Goal: Information Seeking & Learning: Understand process/instructions

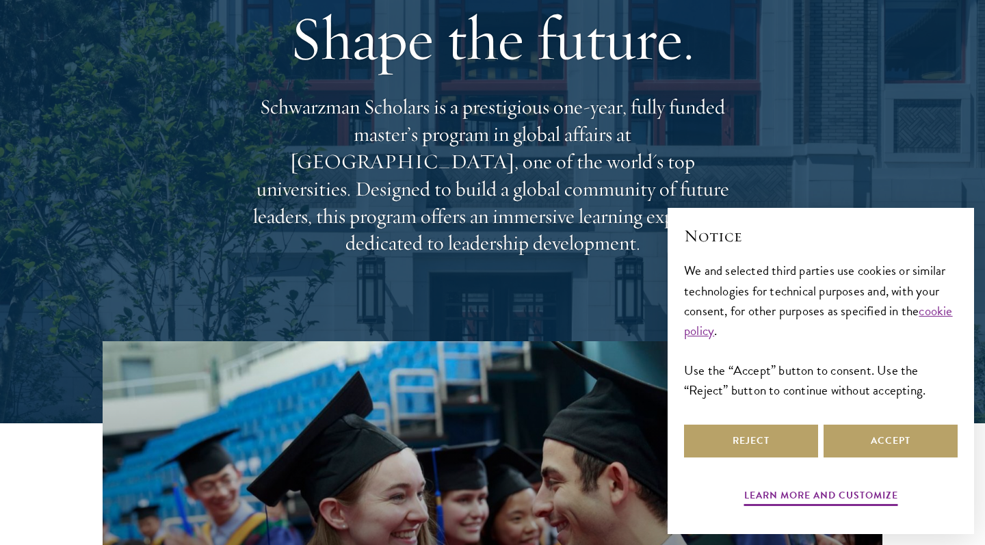
scroll to position [167, 0]
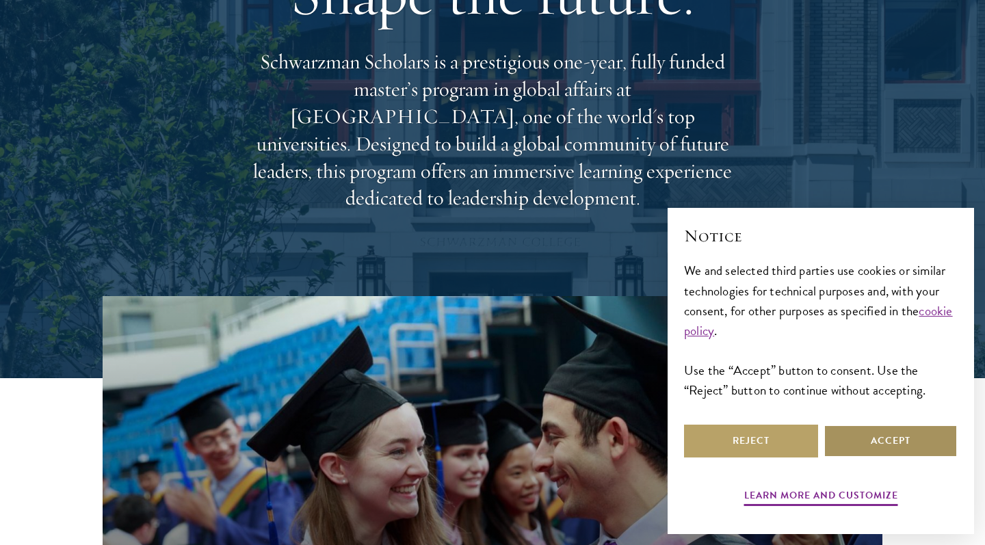
click at [866, 443] on button "Accept" at bounding box center [891, 441] width 134 height 33
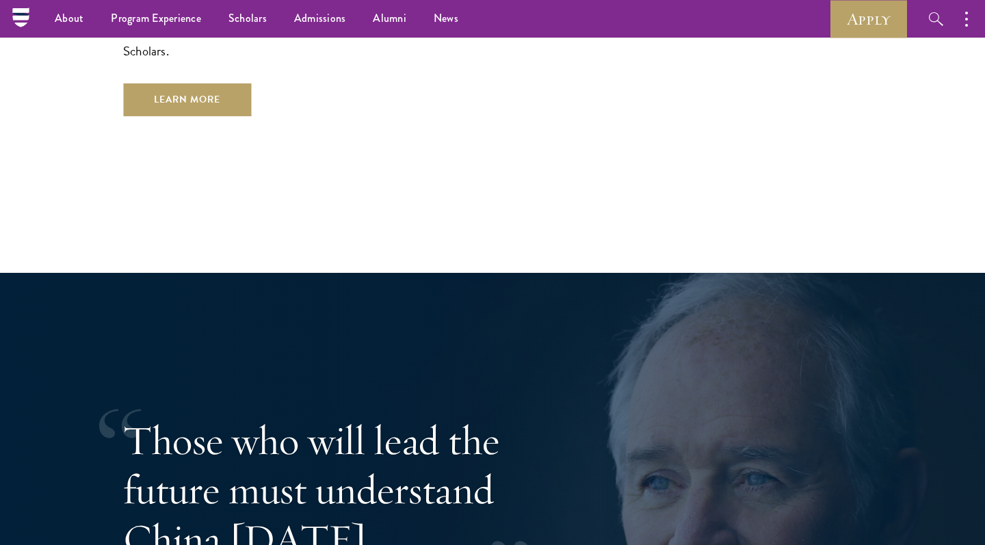
scroll to position [2344, 0]
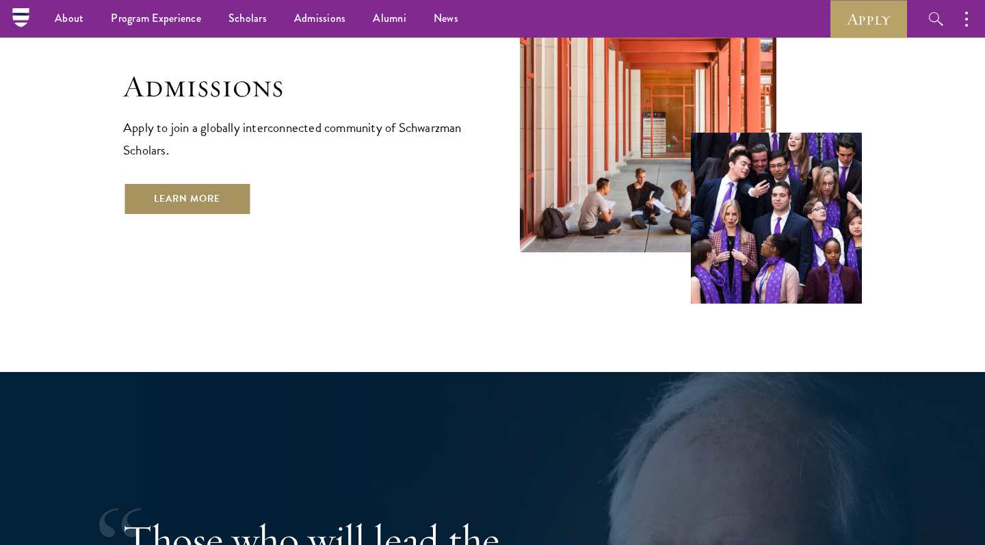
click at [208, 183] on link "Learn More" at bounding box center [187, 199] width 128 height 33
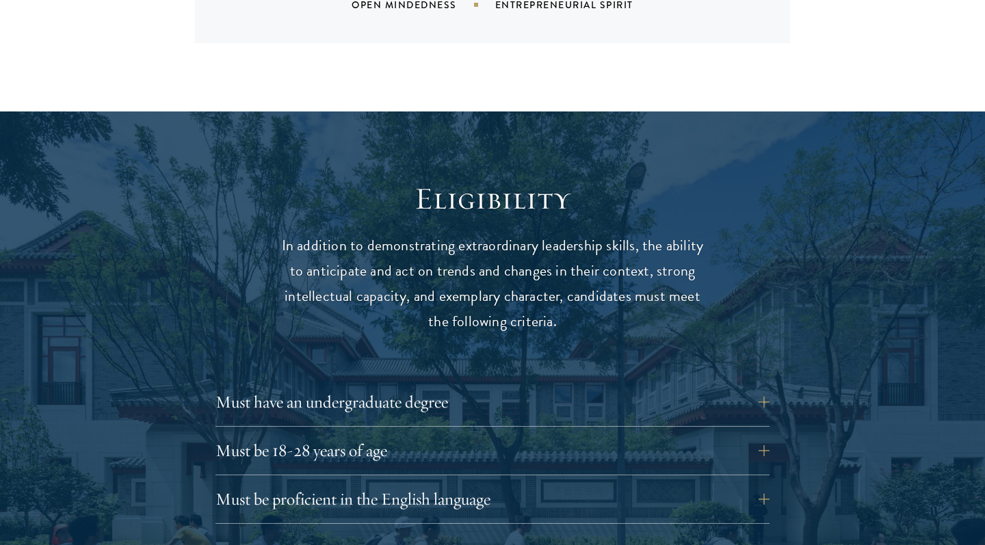
scroll to position [1651, 0]
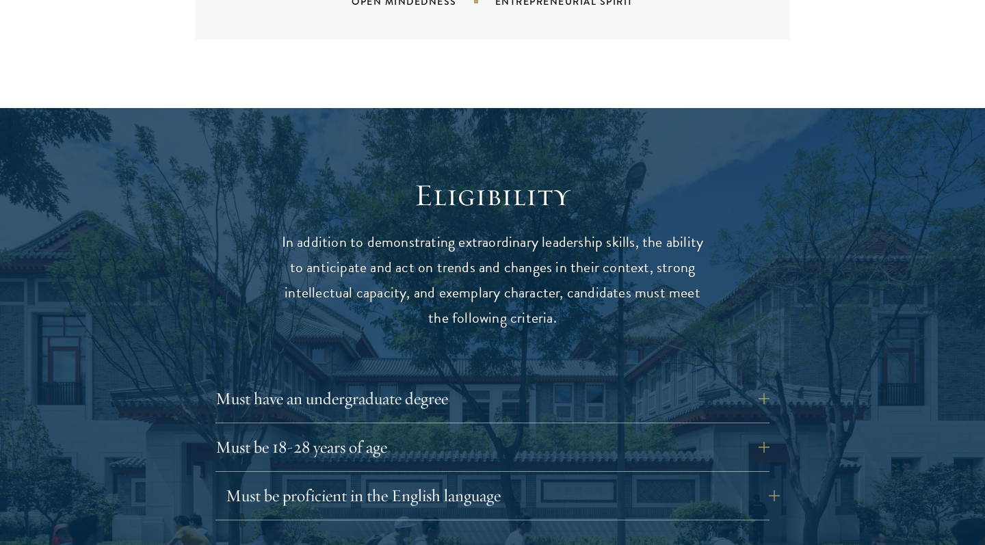
click at [443, 480] on button "Must be proficient in the English language" at bounding box center [503, 496] width 554 height 33
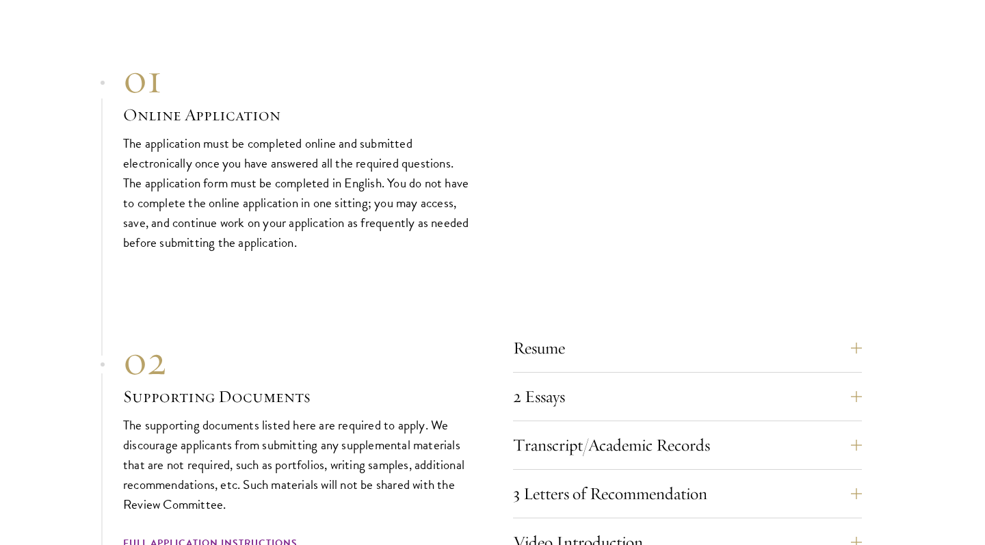
scroll to position [4892, 0]
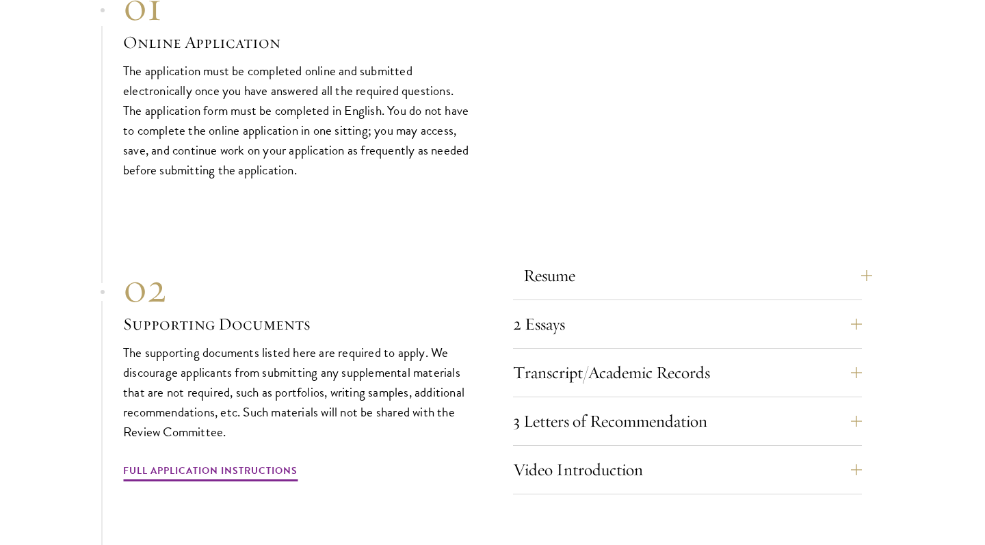
click at [531, 259] on button "Resume" at bounding box center [698, 275] width 349 height 33
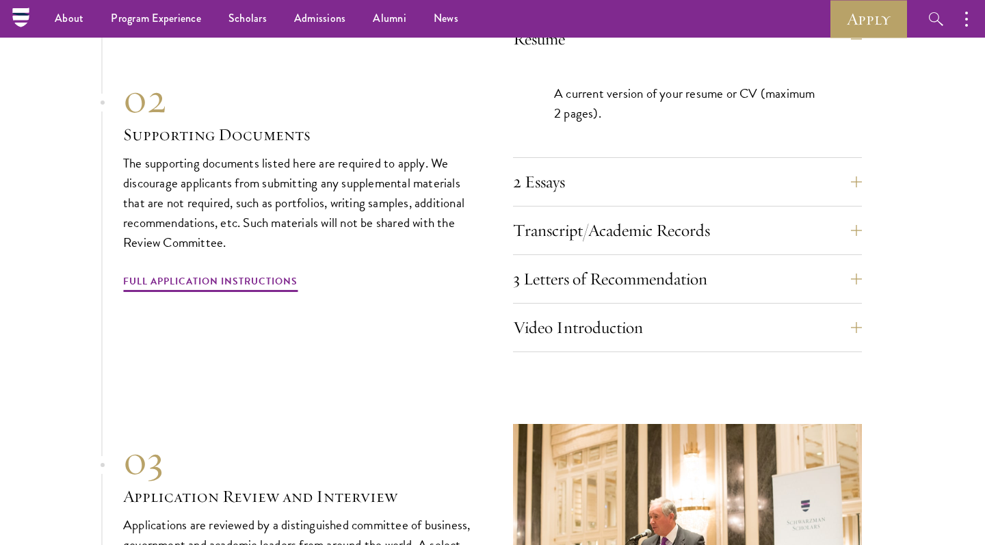
scroll to position [4665, 0]
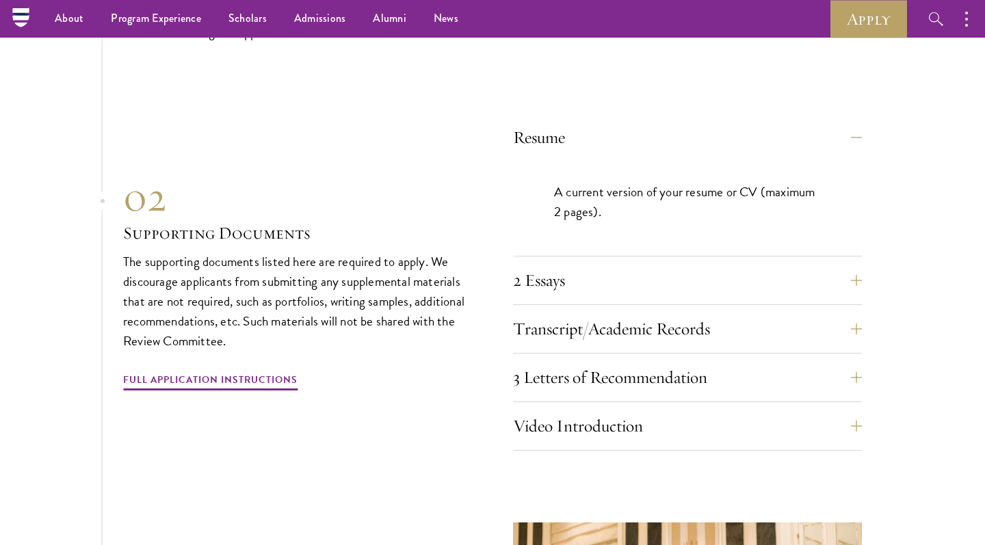
click at [554, 267] on div "2 Essays The two required essays are a Leadership Essay (750 words) and a State…" at bounding box center [687, 284] width 349 height 41
click at [549, 264] on button "2 Essays" at bounding box center [698, 280] width 349 height 33
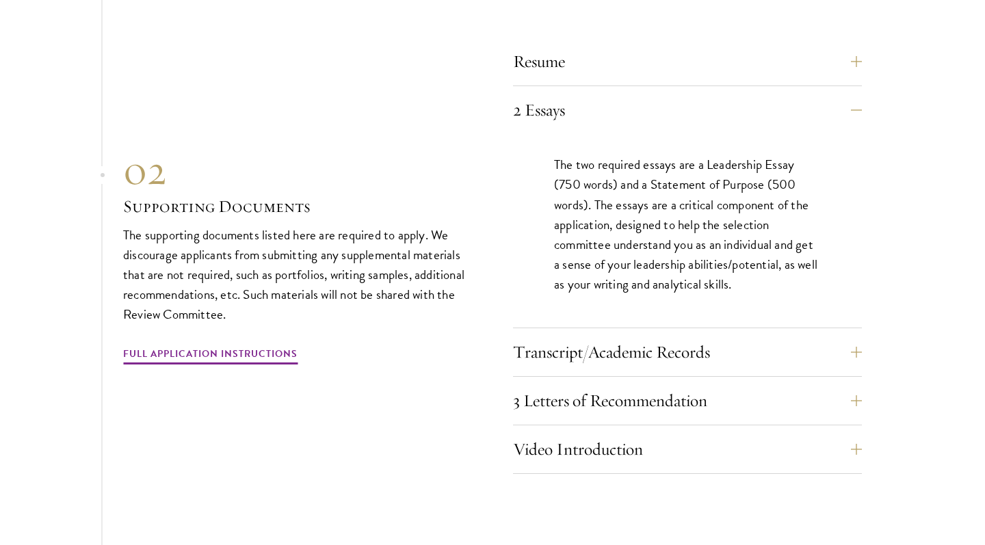
scroll to position [4758, 0]
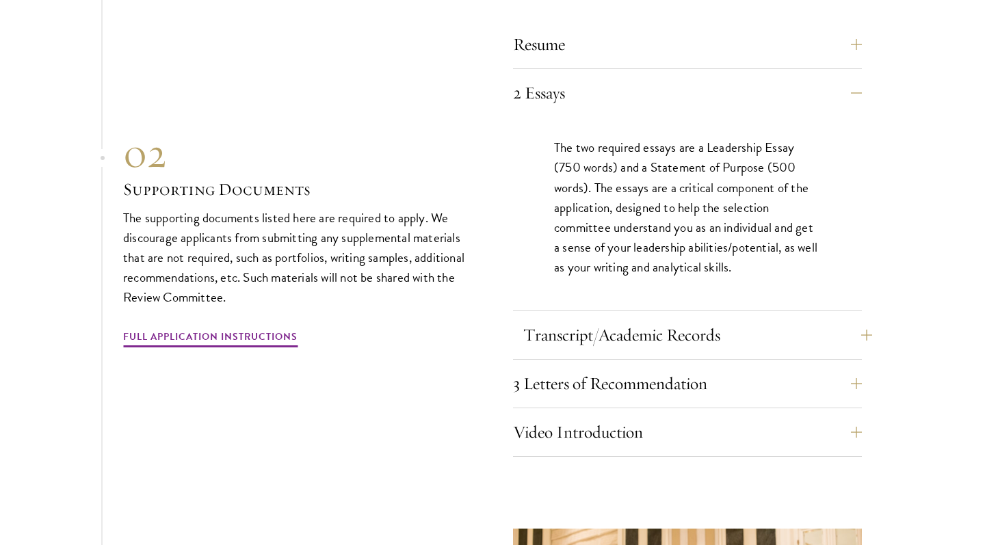
click at [537, 319] on button "Transcript/Academic Records" at bounding box center [698, 335] width 349 height 33
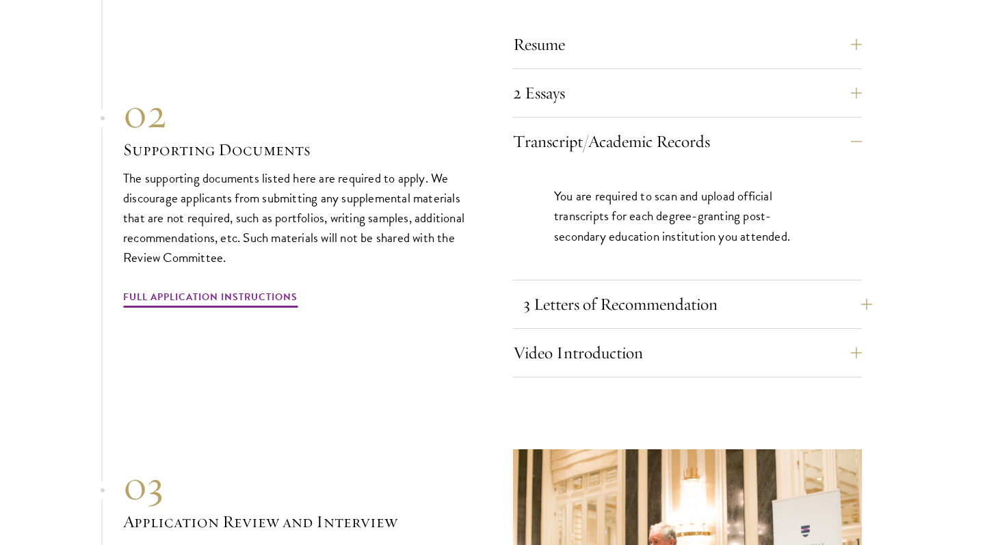
click at [537, 288] on button "3 Letters of Recommendation" at bounding box center [698, 304] width 349 height 33
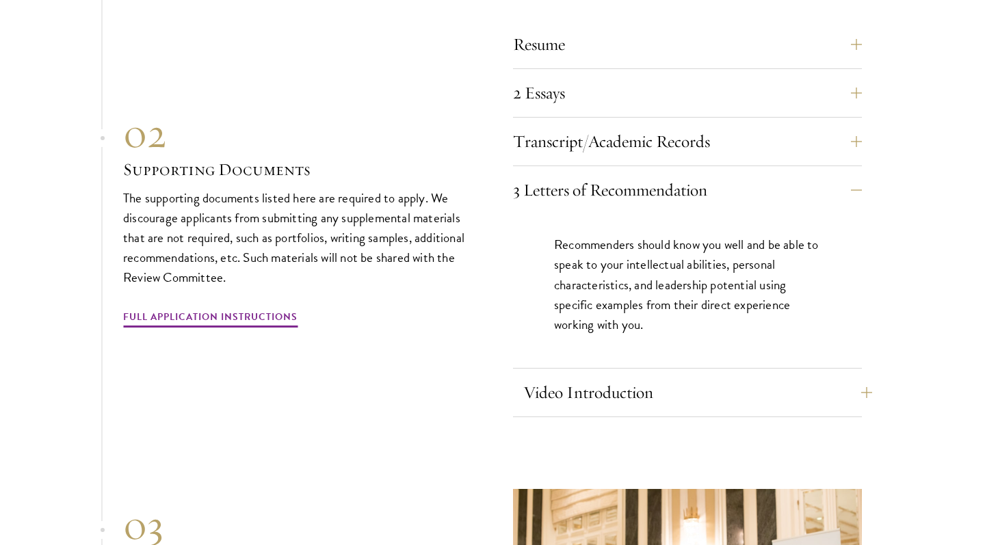
click at [543, 376] on button "Video Introduction" at bounding box center [698, 392] width 349 height 33
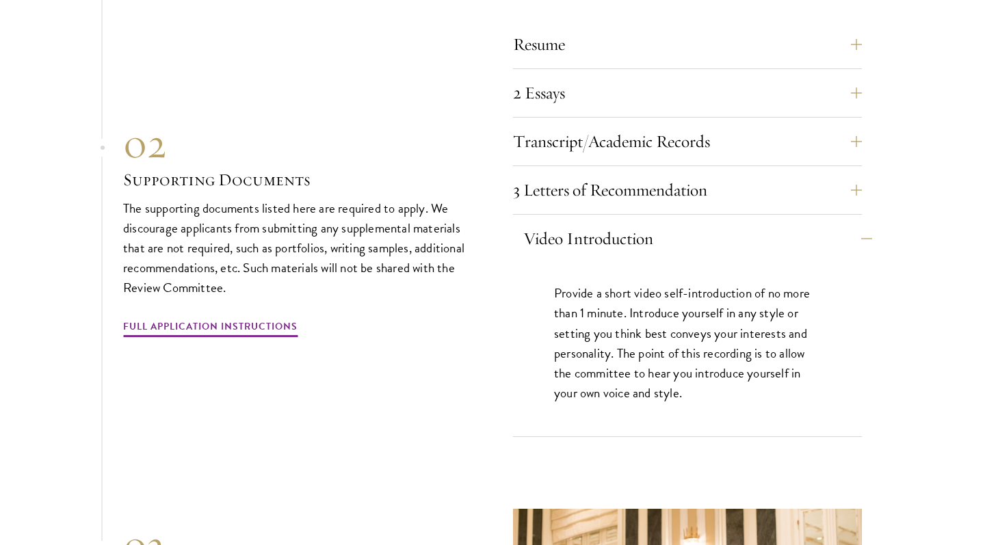
click at [564, 222] on button "Video Introduction" at bounding box center [698, 238] width 349 height 33
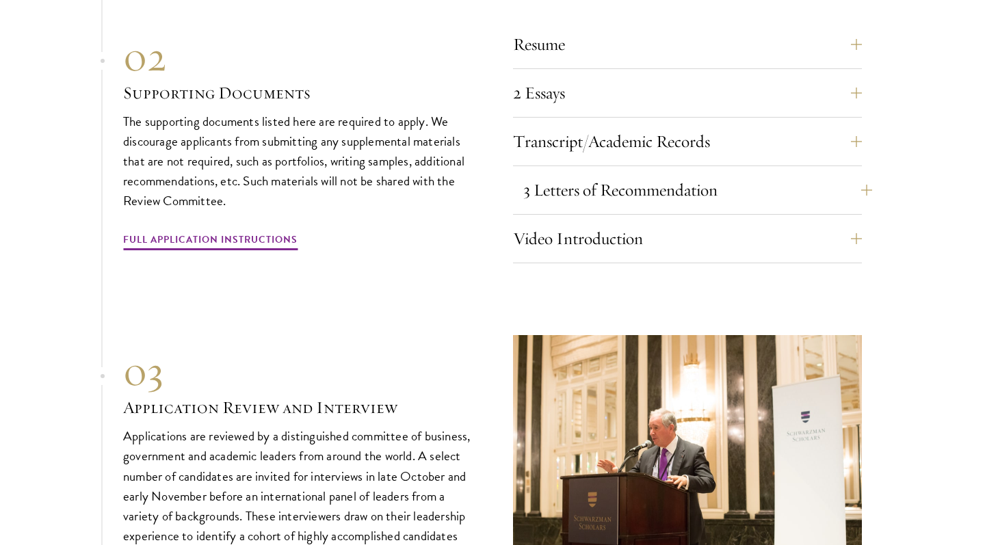
click at [562, 174] on button "3 Letters of Recommendation" at bounding box center [698, 190] width 349 height 33
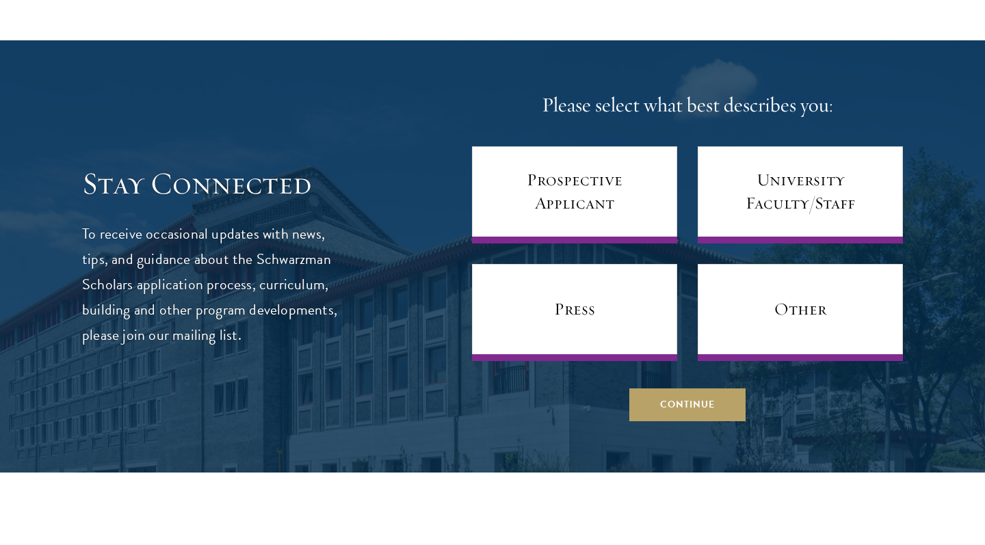
scroll to position [5963, 0]
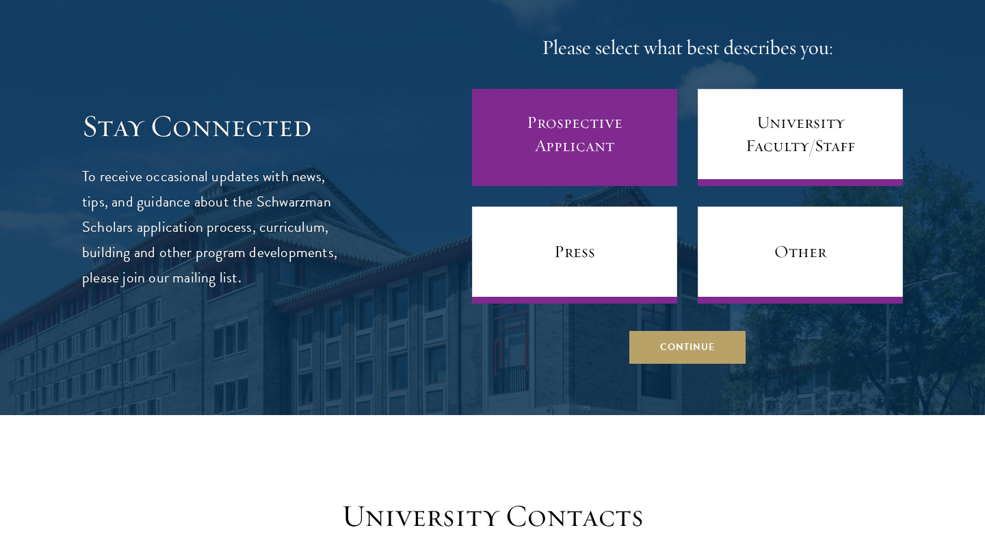
click at [529, 128] on link "Prospective Applicant" at bounding box center [574, 137] width 205 height 97
click at [525, 134] on link "Prospective Applicant" at bounding box center [574, 137] width 205 height 97
click at [579, 109] on link "Prospective Applicant" at bounding box center [574, 137] width 205 height 97
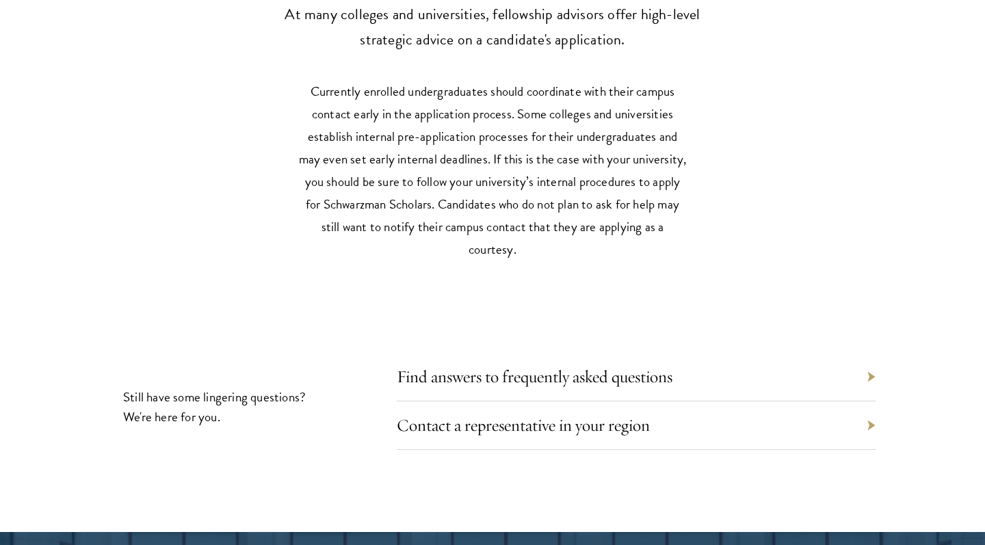
scroll to position [6517, 0]
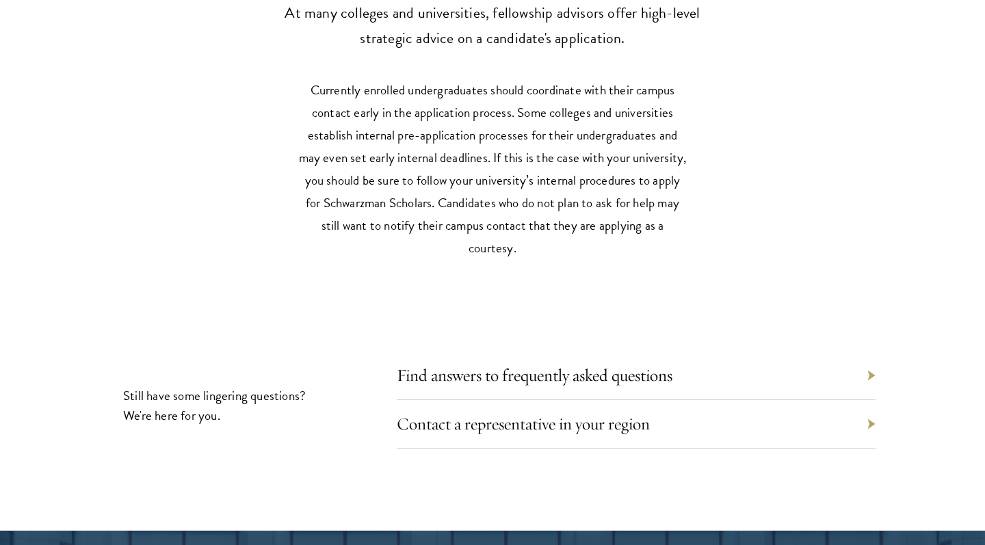
click at [675, 354] on div "Find answers to frequently asked questions" at bounding box center [636, 376] width 479 height 49
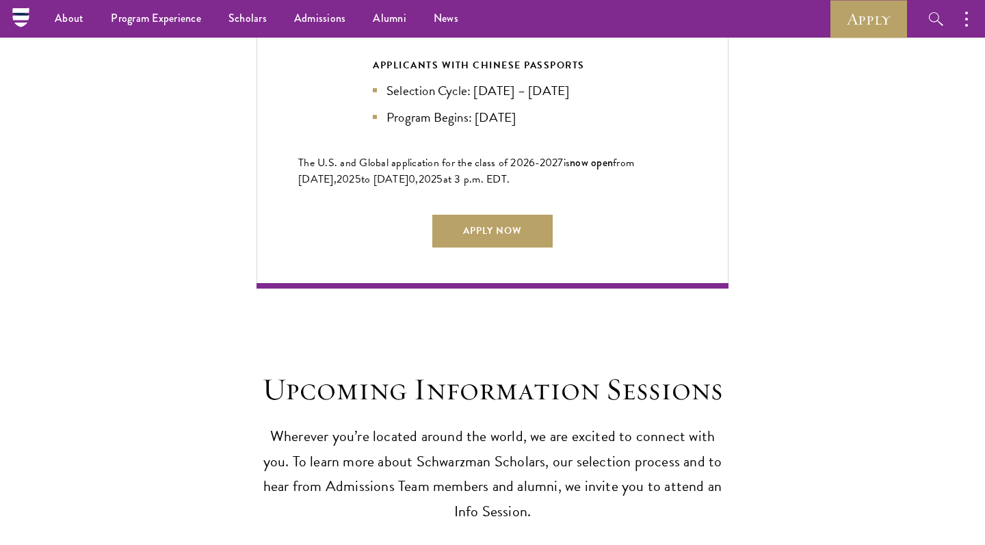
scroll to position [2622, 0]
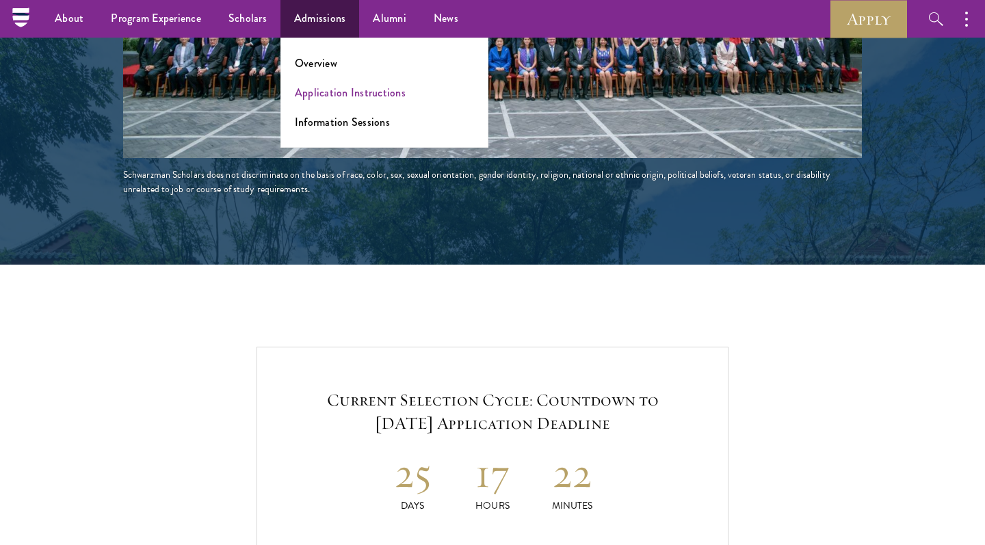
click at [326, 92] on link "Application Instructions" at bounding box center [350, 93] width 111 height 16
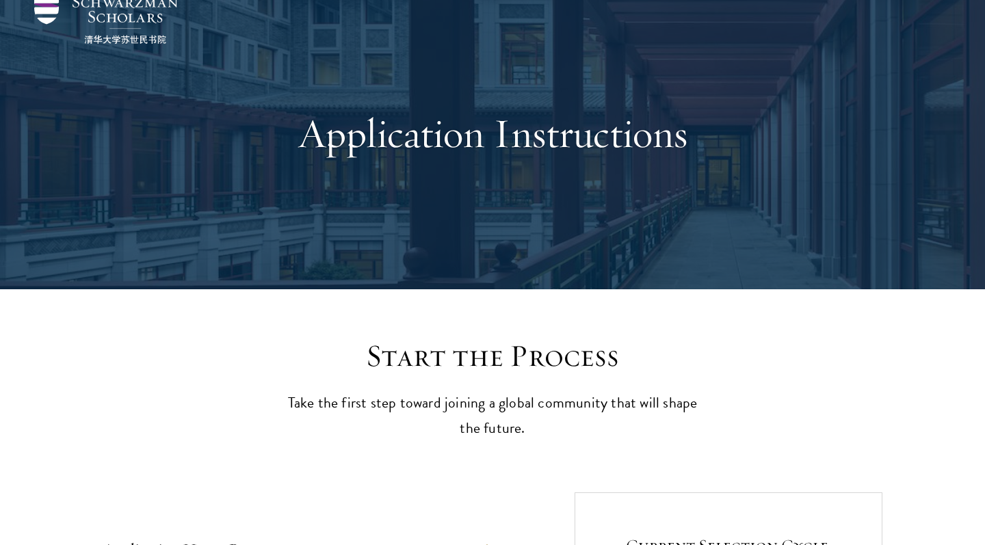
scroll to position [461, 0]
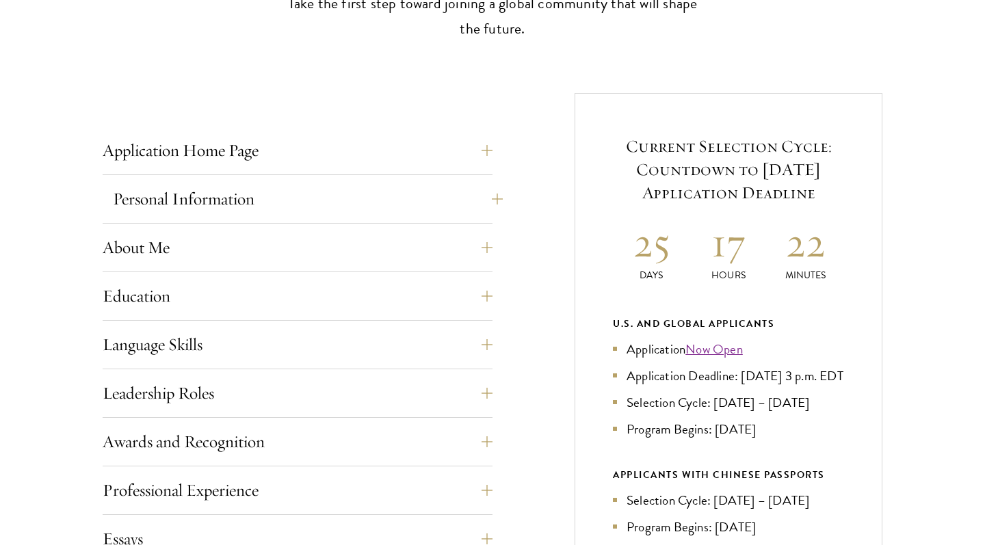
click at [369, 202] on button "Personal Information" at bounding box center [308, 199] width 390 height 33
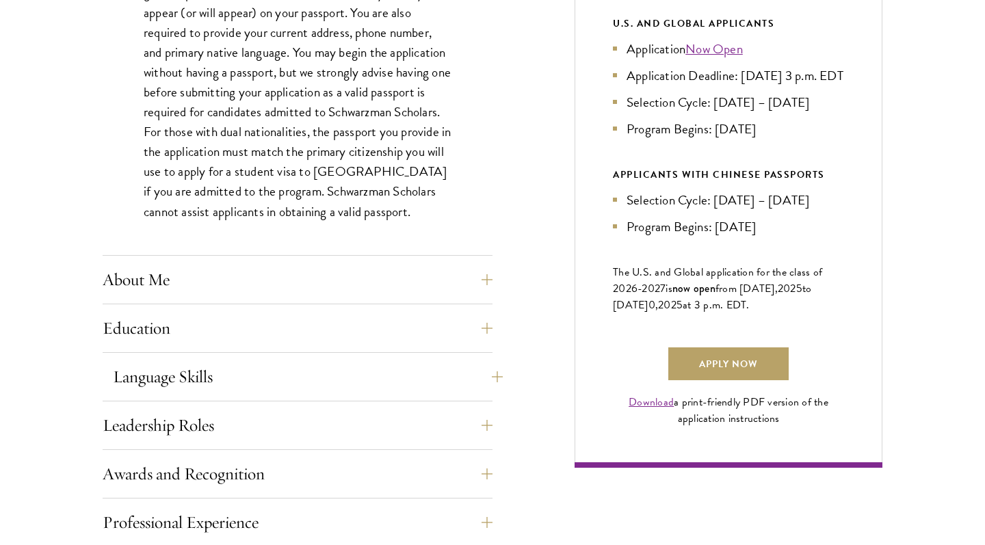
scroll to position [762, 0]
click at [417, 384] on button "Language Skills" at bounding box center [308, 376] width 390 height 33
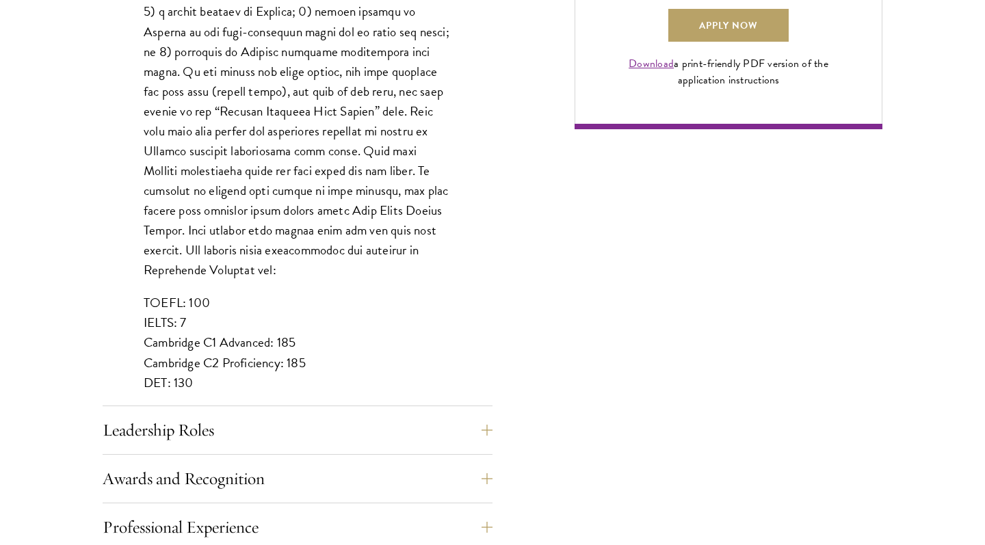
scroll to position [1207, 0]
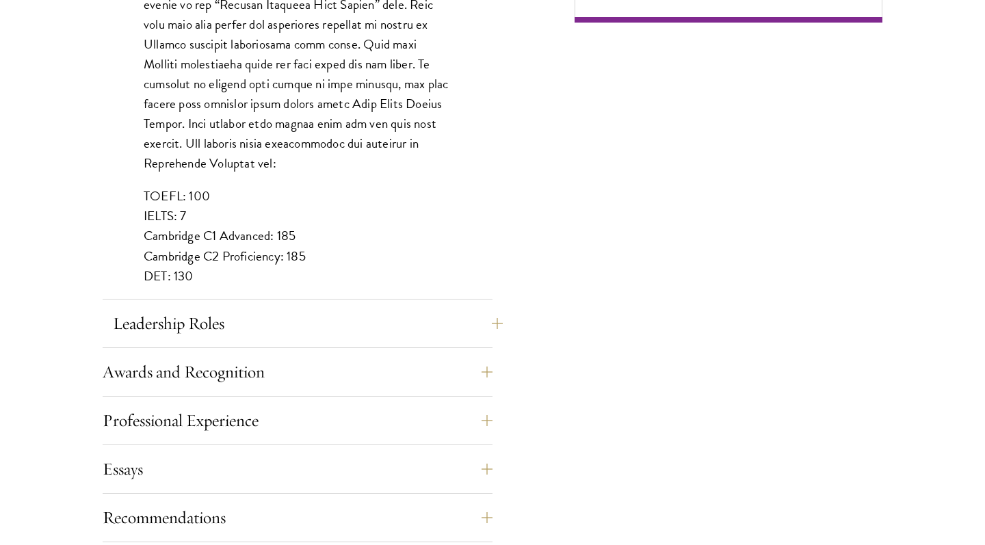
click at [357, 337] on button "Leadership Roles" at bounding box center [308, 323] width 390 height 33
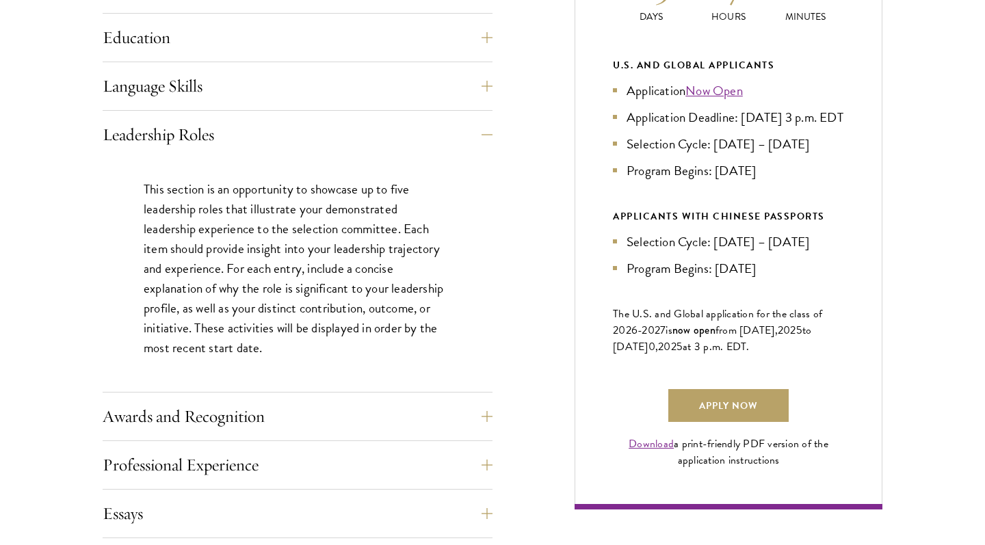
scroll to position [774, 0]
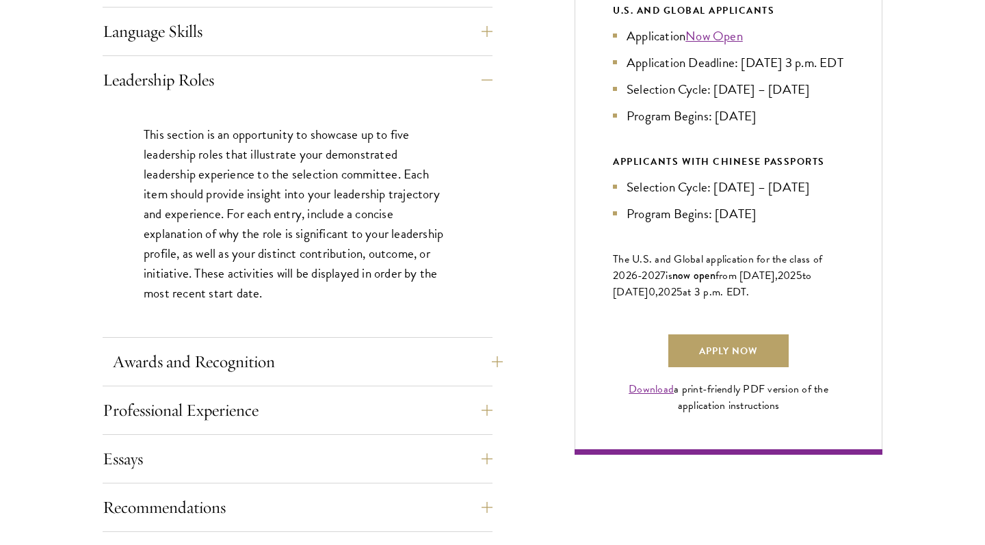
click at [323, 365] on button "Awards and Recognition" at bounding box center [308, 362] width 390 height 33
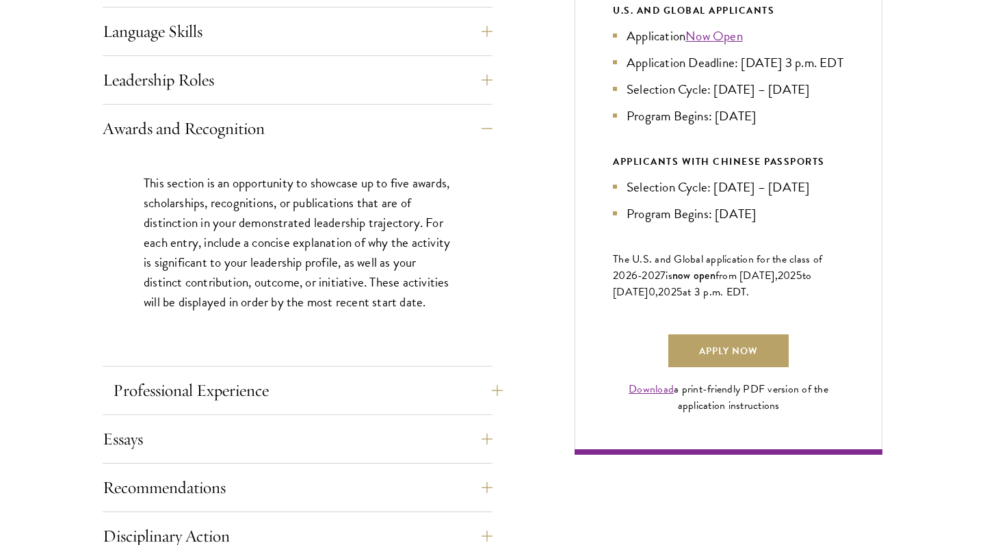
click at [338, 394] on button "Professional Experience" at bounding box center [308, 390] width 390 height 33
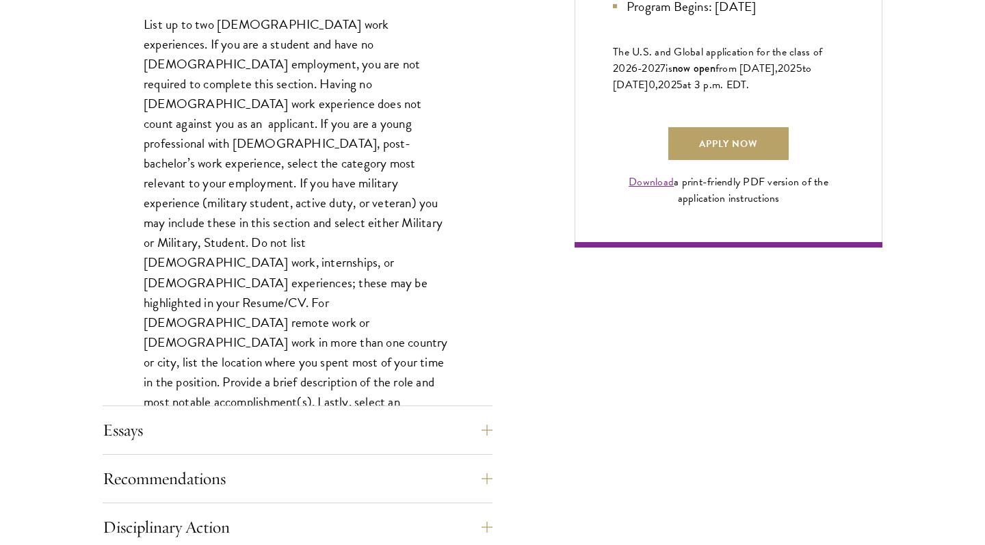
scroll to position [1093, 0]
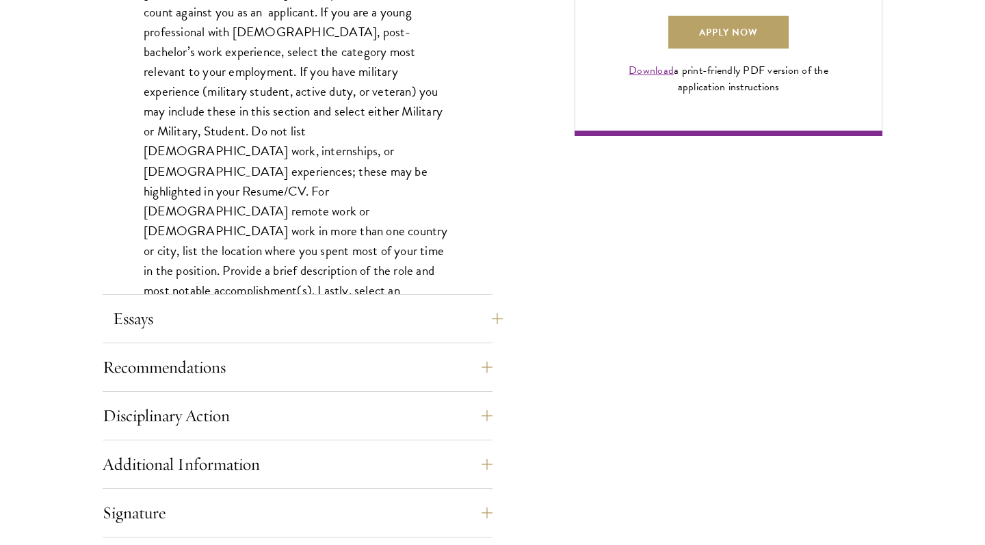
click at [269, 311] on button "Essays" at bounding box center [308, 318] width 390 height 33
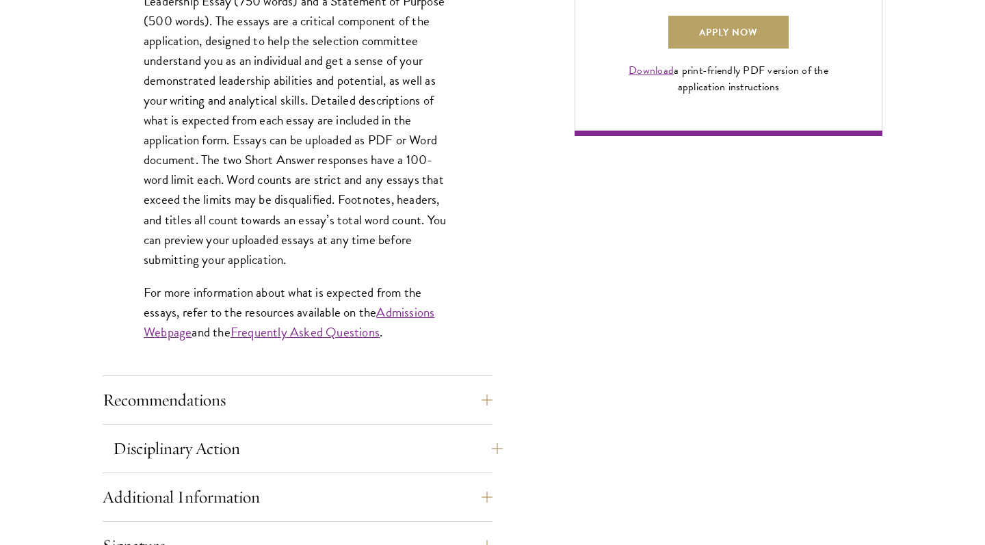
click at [253, 440] on button "Disciplinary Action" at bounding box center [308, 449] width 390 height 33
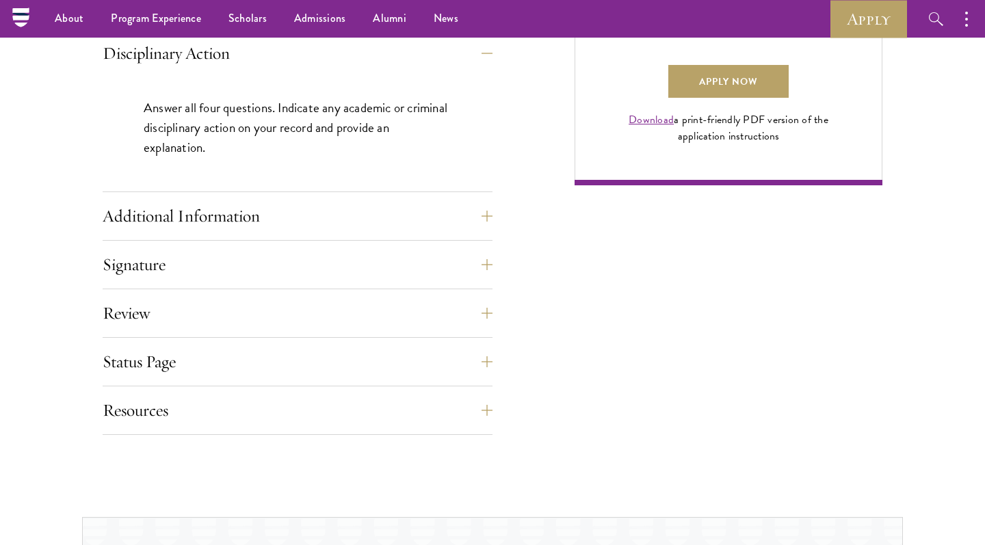
scroll to position [1042, 0]
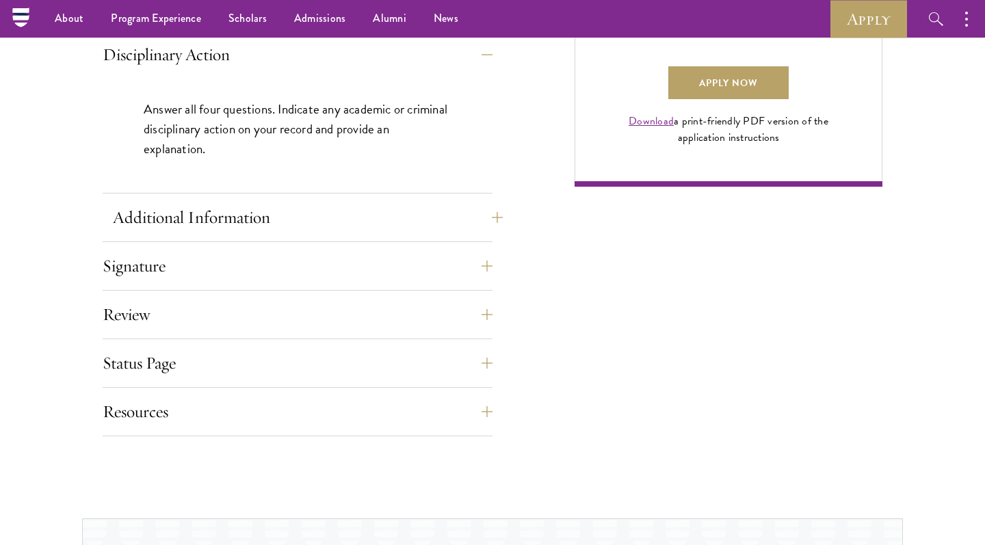
click at [237, 224] on button "Additional Information" at bounding box center [308, 217] width 390 height 33
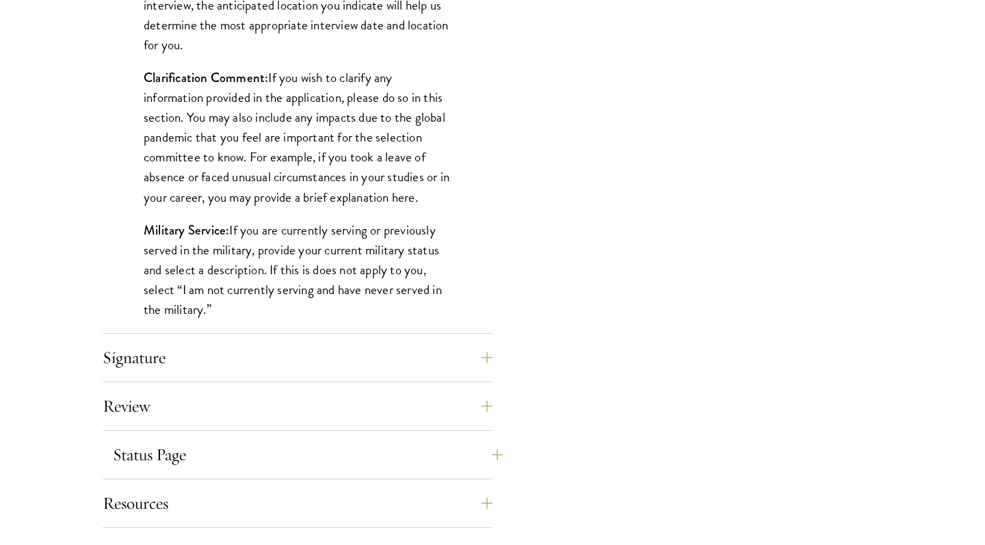
scroll to position [1363, 0]
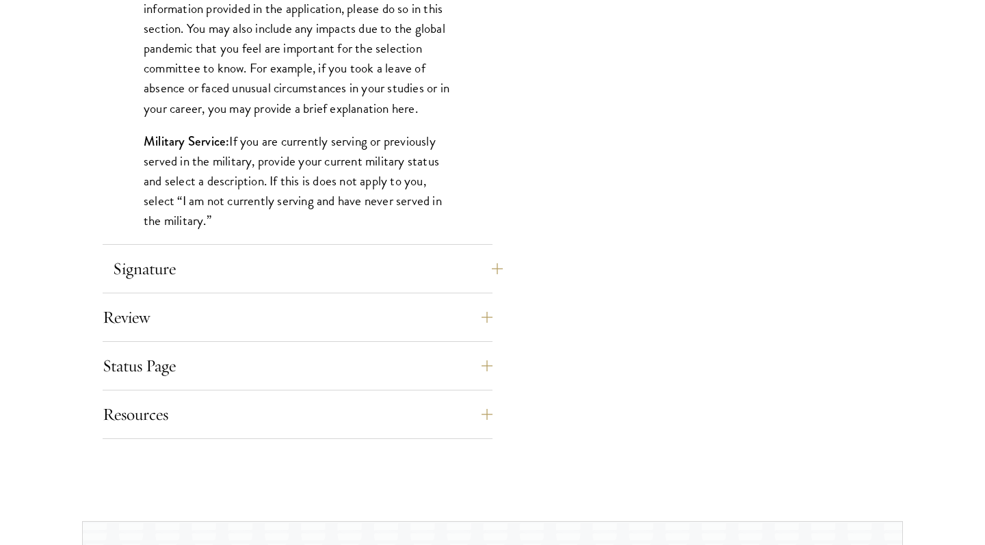
click at [242, 266] on button "Signature" at bounding box center [308, 269] width 390 height 33
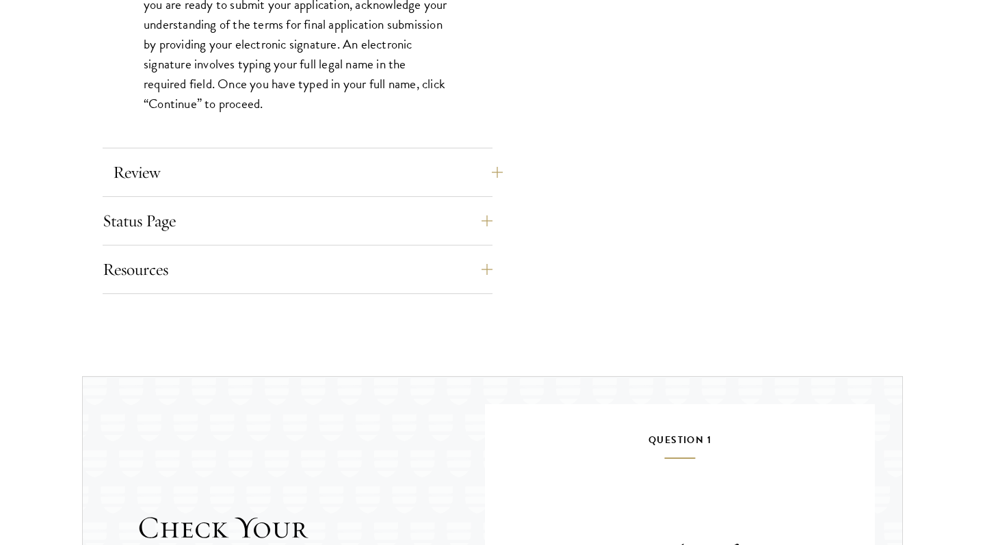
click at [220, 182] on button "Review" at bounding box center [308, 172] width 390 height 33
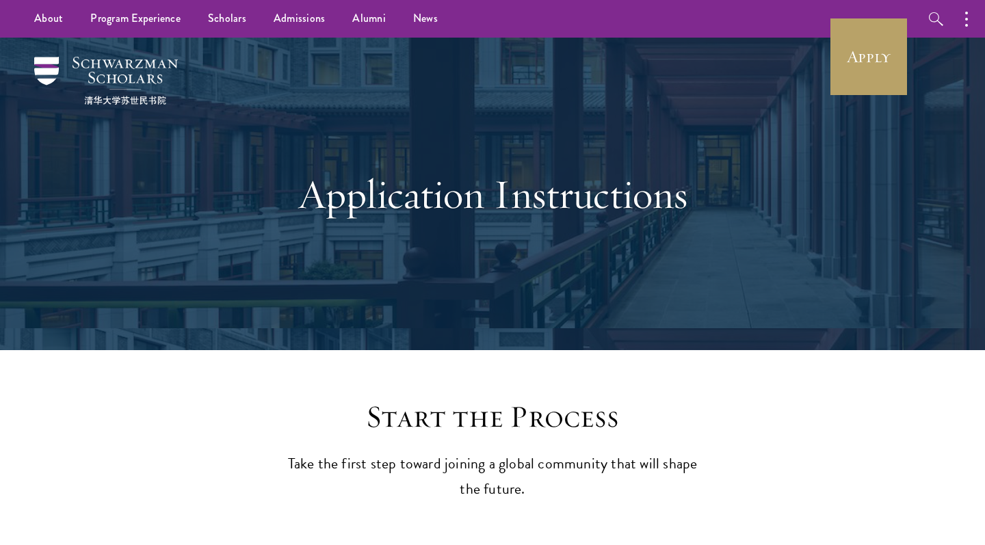
scroll to position [0, 0]
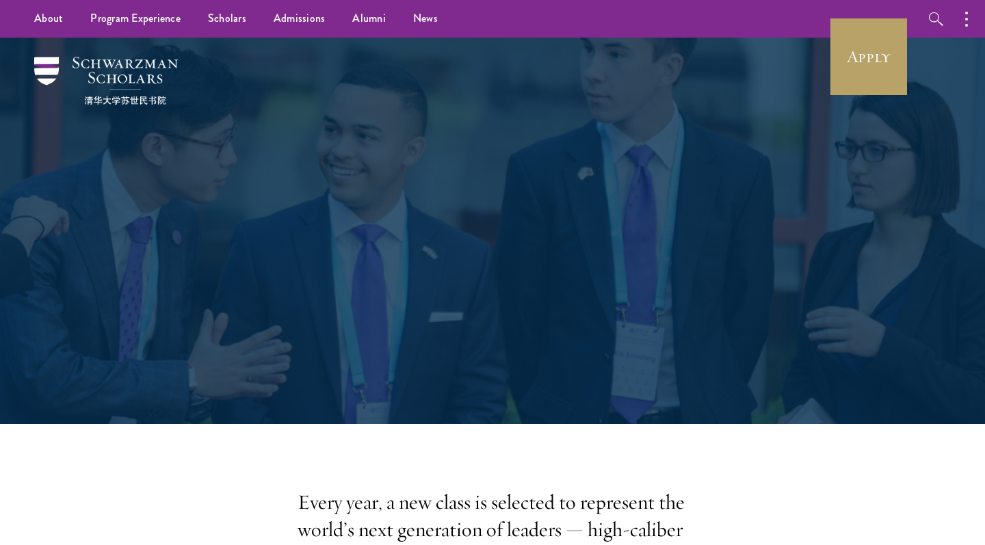
scroll to position [2622, 0]
